Goal: Task Accomplishment & Management: Manage account settings

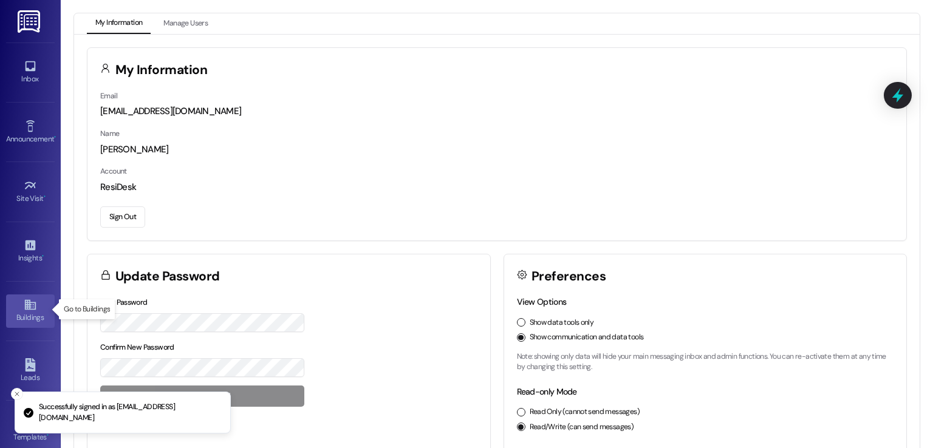
click at [15, 314] on div "Buildings" at bounding box center [30, 318] width 61 height 12
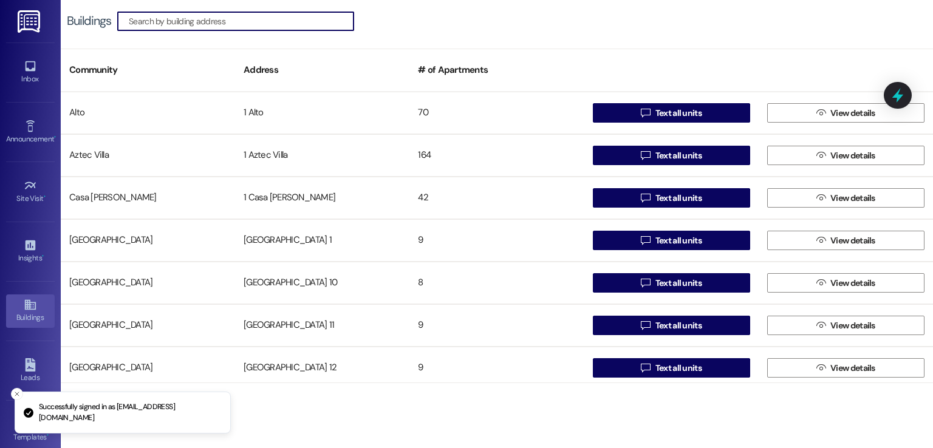
click at [219, 20] on input at bounding box center [241, 21] width 225 height 17
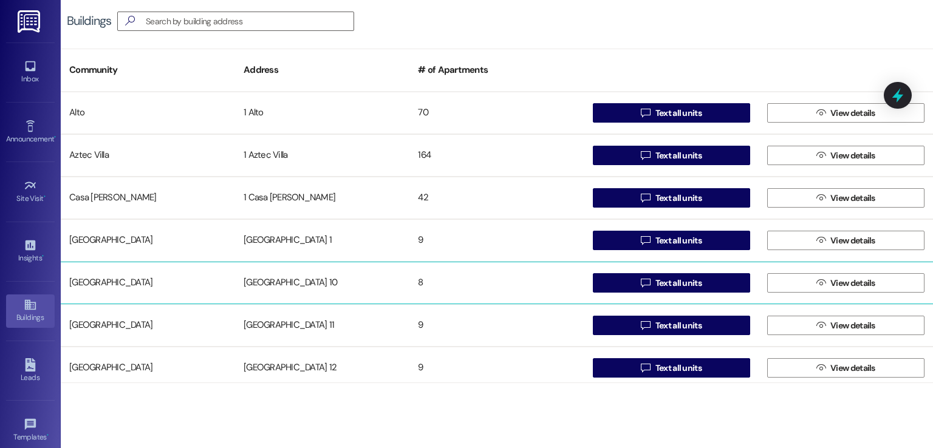
click at [296, 292] on div "[GEOGRAPHIC_DATA] 10" at bounding box center [322, 283] width 174 height 24
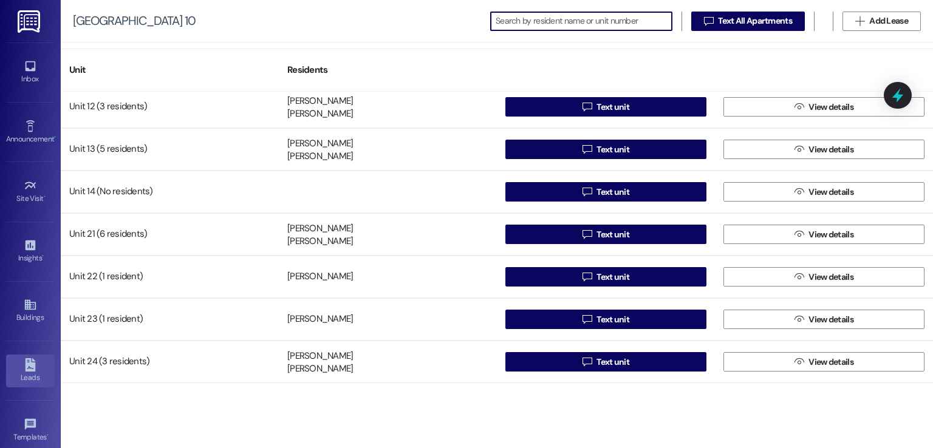
scroll to position [128, 0]
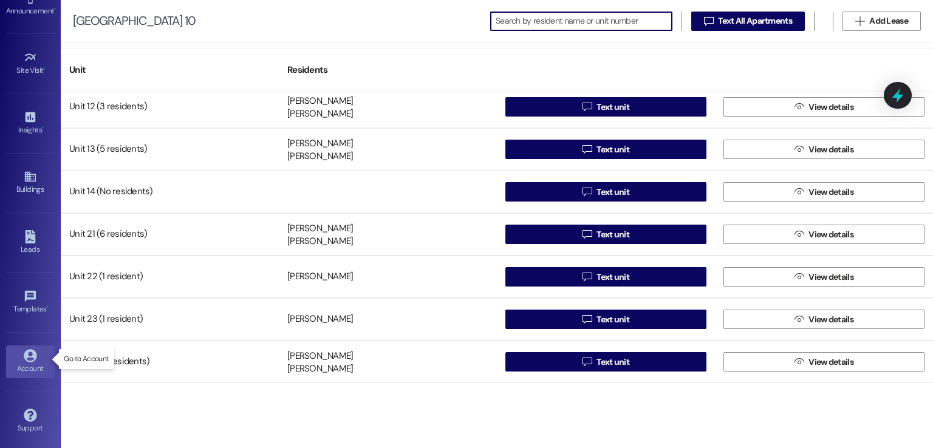
click at [12, 358] on link "Account" at bounding box center [30, 362] width 49 height 33
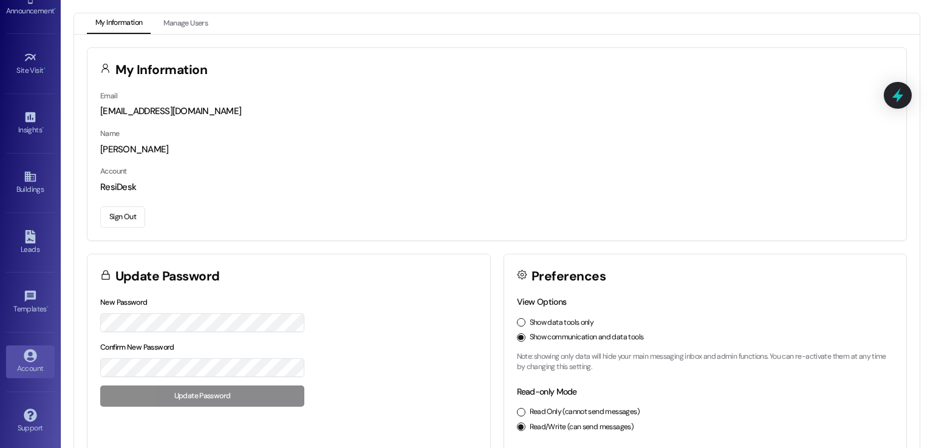
click at [109, 214] on button "Sign Out" at bounding box center [122, 217] width 45 height 21
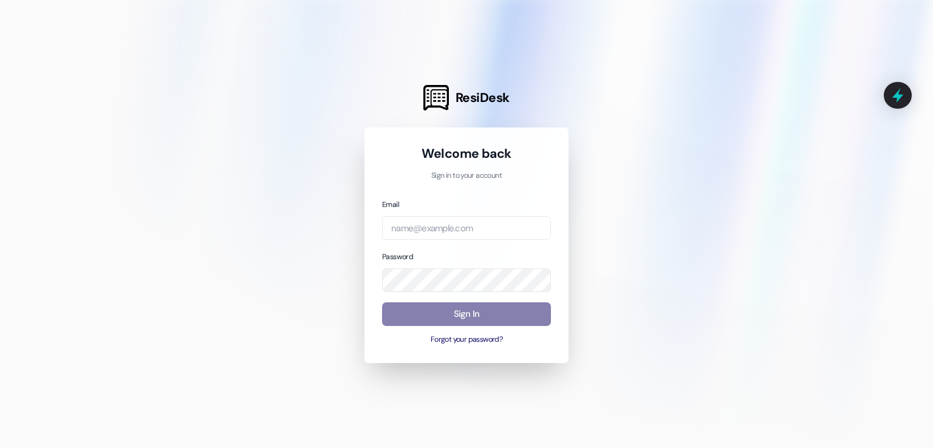
type input "[EMAIL_ADDRESS][DOMAIN_NAME]"
